Goal: Transaction & Acquisition: Obtain resource

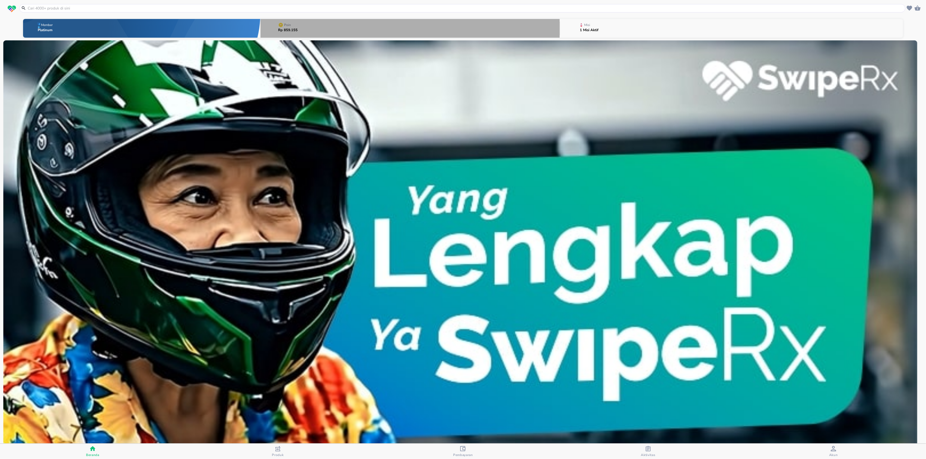
click at [409, 24] on button "Poin Rp 859.155" at bounding box center [409, 28] width 299 height 21
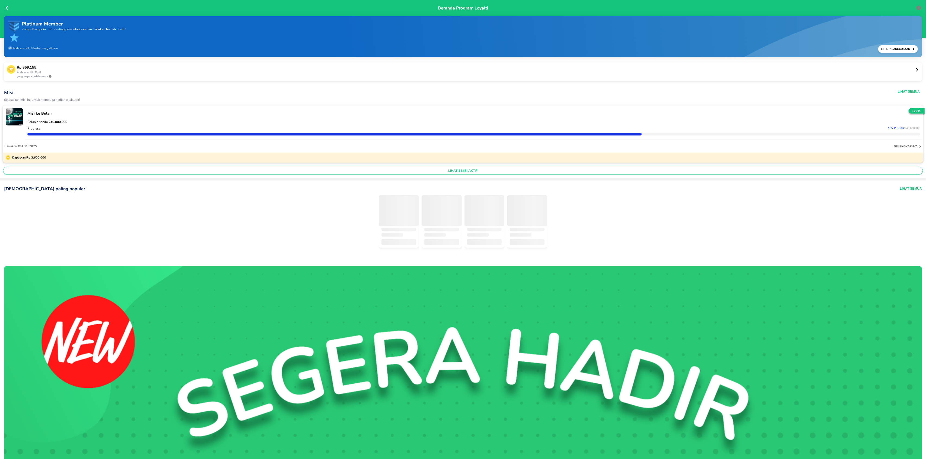
click at [181, 66] on p "Rp 859.155" at bounding box center [466, 67] width 898 height 5
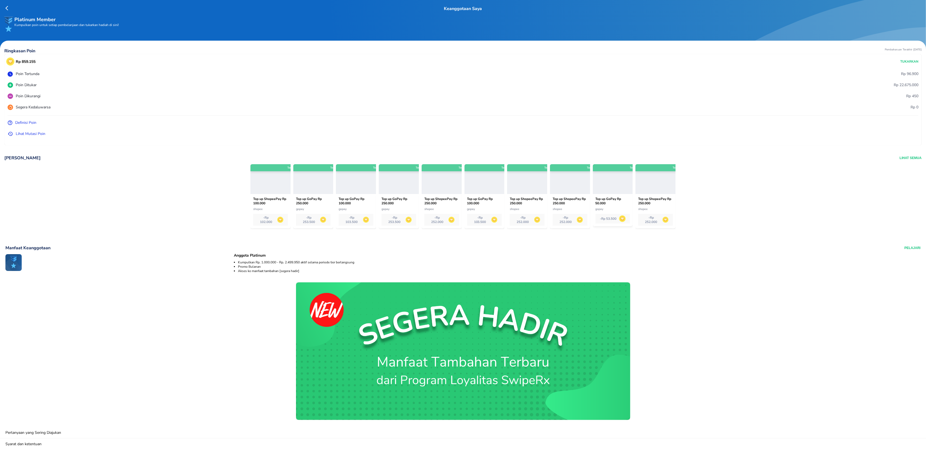
click at [906, 156] on button "Lihat Semua" at bounding box center [910, 158] width 22 height 6
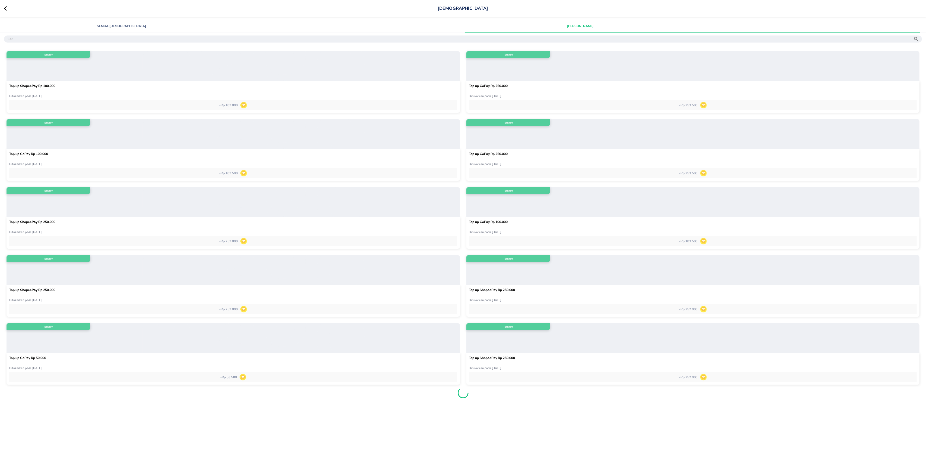
click at [544, 73] on div at bounding box center [692, 66] width 453 height 30
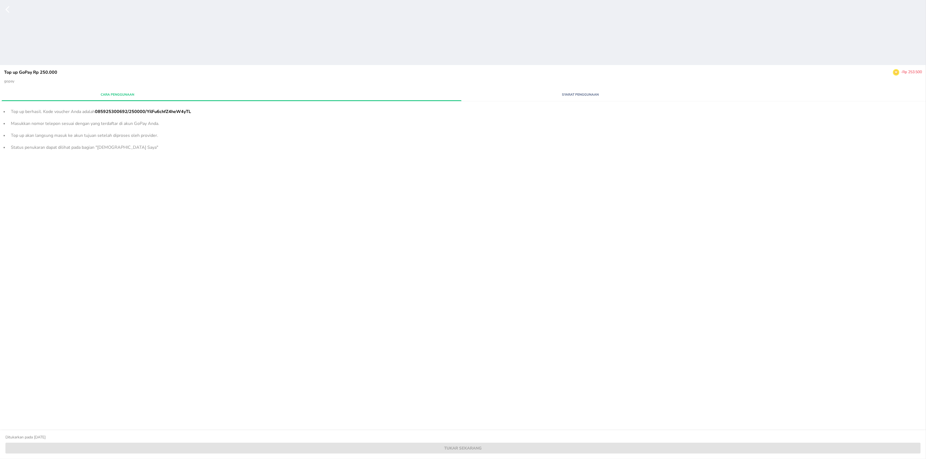
click at [584, 94] on span "Syarat Penggunaan" at bounding box center [580, 94] width 225 height 5
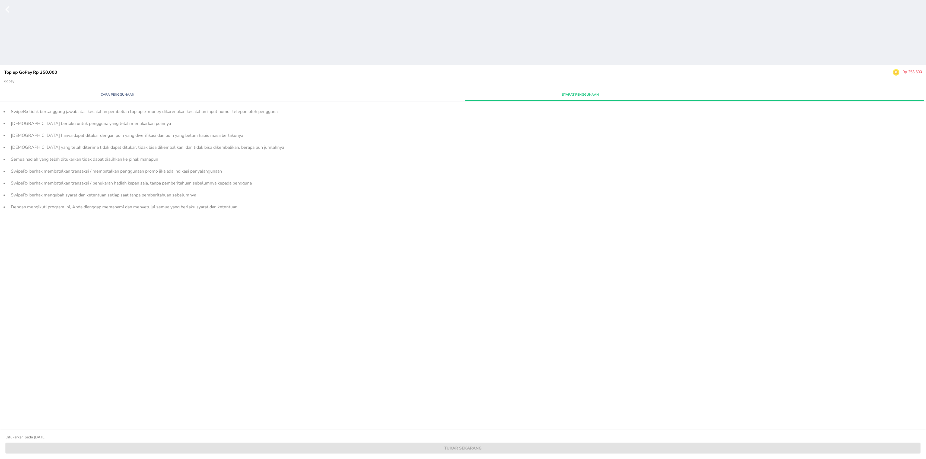
click at [90, 94] on span "Cara Penggunaan" at bounding box center [117, 94] width 225 height 5
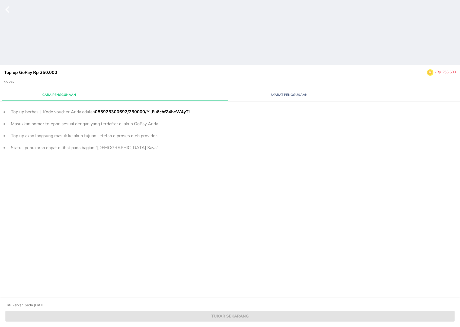
click at [288, 85] on div "Top up GoPay Rp 250.000 - Rp 253.500 gopay" at bounding box center [230, 76] width 460 height 23
click at [289, 88] on div "[PERSON_NAME]gunaan Syarat Penggunaan" at bounding box center [230, 93] width 460 height 11
click at [289, 94] on span "Syarat Penggunaan" at bounding box center [289, 94] width 109 height 5
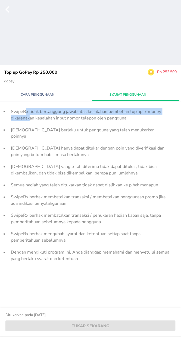
drag, startPoint x: 25, startPoint y: 113, endPoint x: 45, endPoint y: 119, distance: 20.6
click at [30, 120] on li "SwipeRx tidak bertanggung jawab atas kesalahan pembelian top up e-money dikaren…" at bounding box center [90, 115] width 164 height 18
